Goal: Task Accomplishment & Management: Use online tool/utility

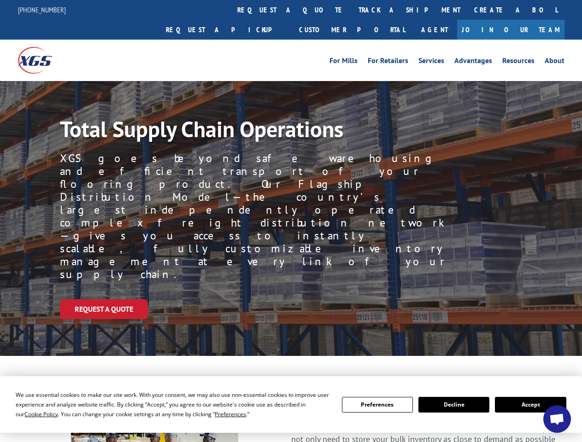
click at [291, 300] on div "Request a Quote" at bounding box center [321, 310] width 522 height 20
click at [32, 414] on span "Cookie Policy" at bounding box center [41, 415] width 34 height 8
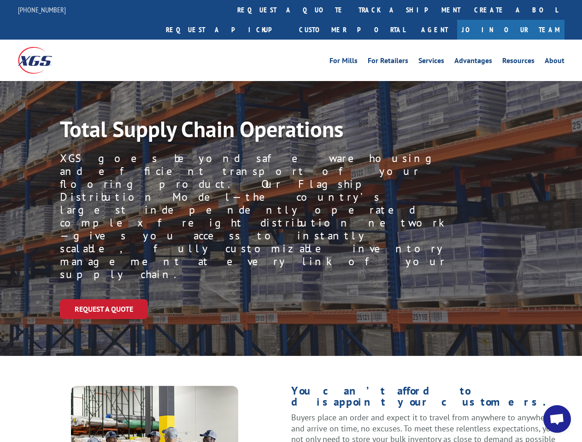
click at [291, 300] on div "Request a Quote" at bounding box center [321, 310] width 522 height 20
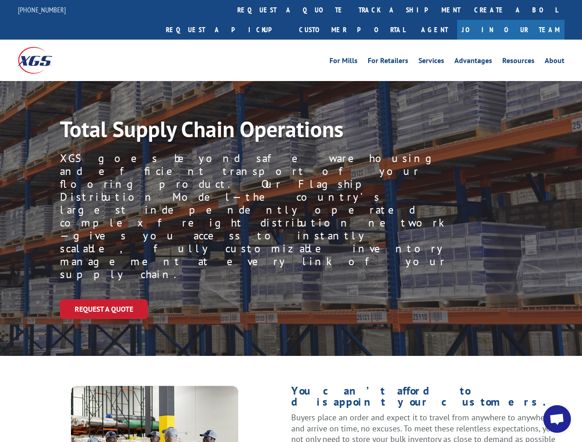
click at [352, 10] on link "track a shipment" at bounding box center [410, 10] width 116 height 20
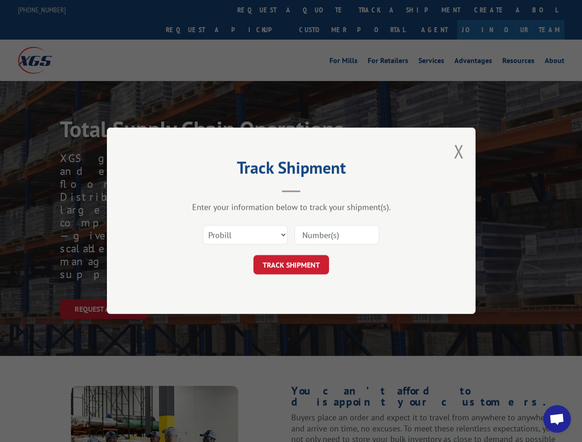
click at [322, 10] on div "Track Shipment Enter your information below to track your shipment(s). Select c…" at bounding box center [291, 221] width 582 height 442
click at [379, 10] on div "Track Shipment Enter your information below to track your shipment(s). Select c…" at bounding box center [291, 221] width 582 height 442
